Goal: Find specific page/section: Find specific page/section

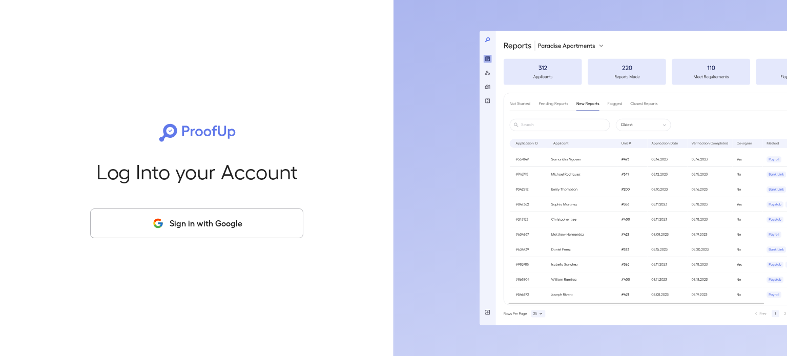
click at [176, 222] on button "Sign in with Google" at bounding box center [196, 224] width 213 height 30
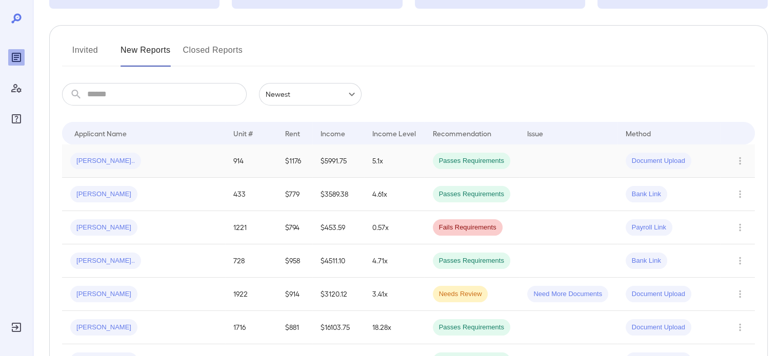
scroll to position [103, 0]
click at [109, 194] on span "[PERSON_NAME]" at bounding box center [103, 194] width 67 height 10
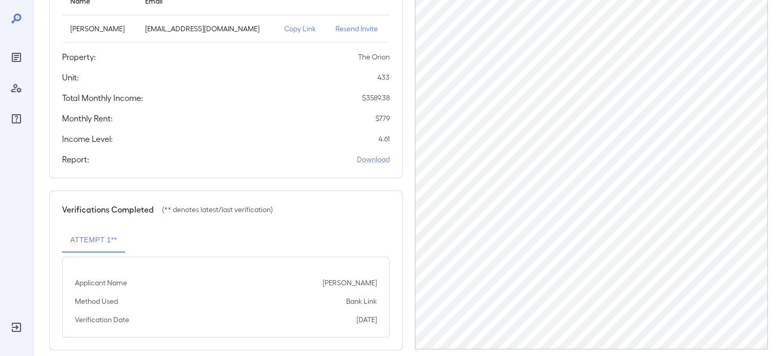
scroll to position [157, 0]
